Goal: Information Seeking & Learning: Check status

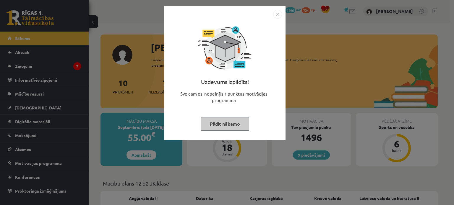
click at [215, 127] on button "Pildīt nākamo" at bounding box center [225, 124] width 48 height 14
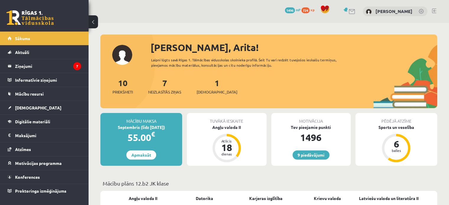
click at [169, 88] on div "7 Neizlasītās ziņas" at bounding box center [164, 86] width 33 height 18
click at [168, 90] on span "Neizlasītās ziņas" at bounding box center [164, 92] width 33 height 6
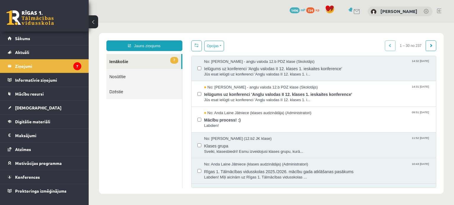
scroll to position [148, 0]
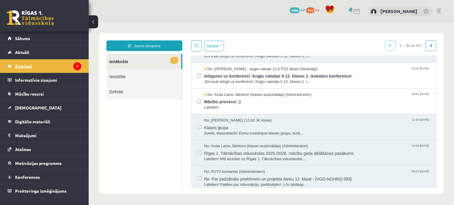
click at [23, 66] on legend "Ziņojumi 7" at bounding box center [48, 66] width 66 height 14
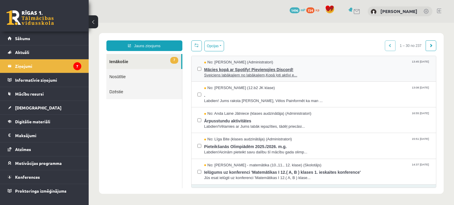
scroll to position [0, 0]
click at [266, 73] on span "Sveiciens labākajiem no labākajiem,Kopā ļoti aktīvi e..." at bounding box center [317, 76] width 226 height 6
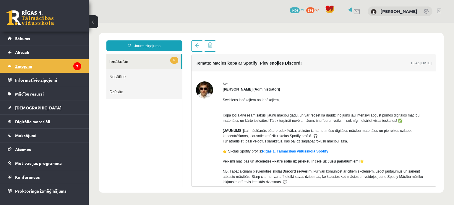
click at [29, 64] on legend "Ziņojumi 7" at bounding box center [48, 66] width 66 height 14
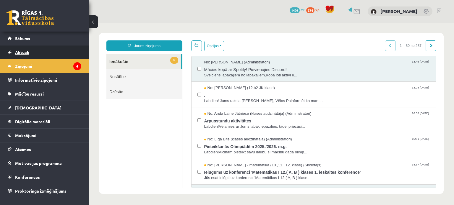
click at [26, 47] on link "Aktuāli" at bounding box center [45, 52] width 74 height 14
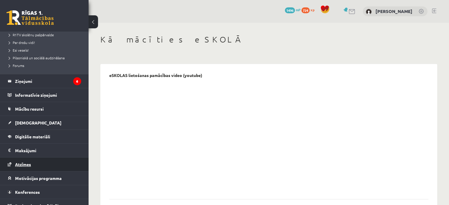
scroll to position [118, 0]
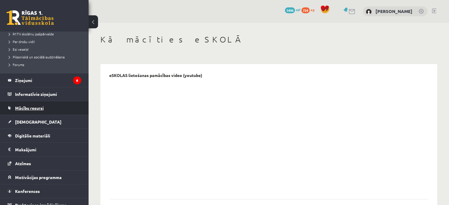
click at [42, 111] on link "Mācību resursi" at bounding box center [45, 108] width 74 height 14
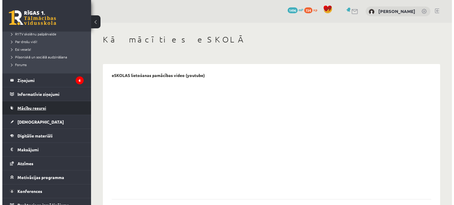
scroll to position [32, 0]
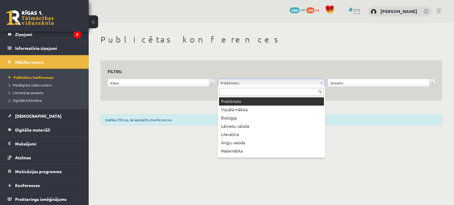
click at [327, 86] on div "**********" at bounding box center [381, 84] width 110 height 11
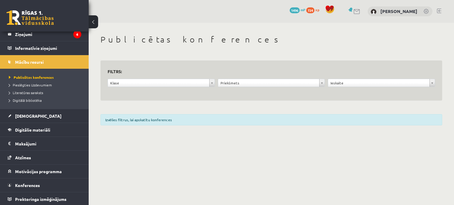
click at [327, 86] on div "**********" at bounding box center [381, 84] width 110 height 11
click at [325, 87] on div "**********" at bounding box center [271, 84] width 110 height 11
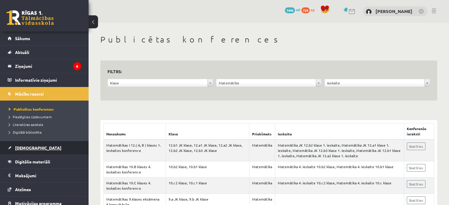
click at [31, 147] on span "[DEMOGRAPHIC_DATA]" at bounding box center [38, 147] width 46 height 5
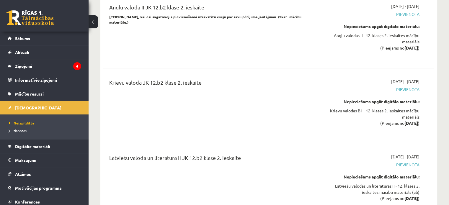
scroll to position [1418, 0]
